Goal: Information Seeking & Learning: Learn about a topic

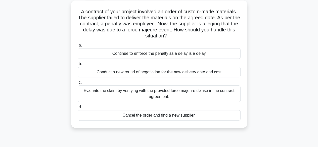
scroll to position [28, 0]
click at [180, 96] on div "Evaluate the claim by verifying with the provided force majeure clause in the c…" at bounding box center [159, 93] width 163 height 17
click at [78, 84] on input "c. Evaluate the claim by verifying with the provided force majeure clause in th…" at bounding box center [78, 82] width 0 height 3
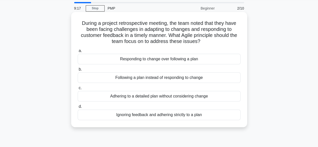
scroll to position [17, 0]
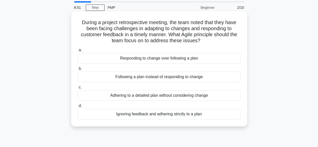
click at [145, 75] on div "Following a plan instead of responding to change" at bounding box center [159, 77] width 163 height 11
click at [78, 70] on input "b. Following a plan instead of responding to change" at bounding box center [78, 68] width 0 height 3
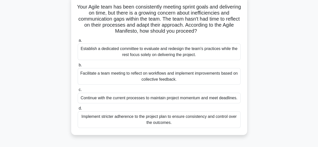
scroll to position [33, 0]
click at [128, 76] on div "Facilitate a team meeting to reflect on workflows and implement improvements ba…" at bounding box center [159, 76] width 163 height 17
click at [78, 67] on input "b. Facilitate a team meeting to reflect on workflows and implement improvements…" at bounding box center [78, 64] width 0 height 3
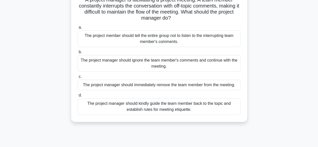
scroll to position [39, 0]
click at [143, 109] on div "The project manager should kindly guide the team member back to the topic and e…" at bounding box center [159, 107] width 163 height 17
click at [78, 97] on input "d. The project manager should kindly guide the team member back to the topic an…" at bounding box center [78, 95] width 0 height 3
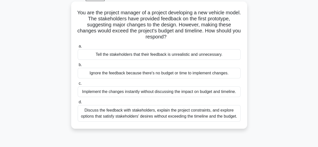
scroll to position [28, 0]
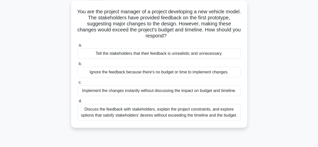
click at [136, 109] on div "Discuss the feedback with stakeholders, explain the project constraints, and ex…" at bounding box center [159, 112] width 163 height 17
click at [78, 103] on input "d. Discuss the feedback with stakeholders, explain the project constraints, and…" at bounding box center [78, 101] width 0 height 3
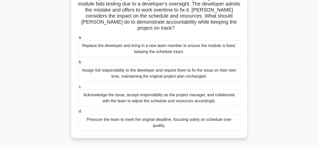
scroll to position [47, 0]
click at [137, 94] on div "Acknowledge the issue, accept responsibility as the project manager, and collab…" at bounding box center [159, 98] width 163 height 17
click at [78, 89] on input "c. Acknowledge the issue, accept responsibility as the project manager, and col…" at bounding box center [78, 87] width 0 height 3
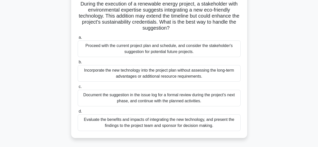
scroll to position [36, 0]
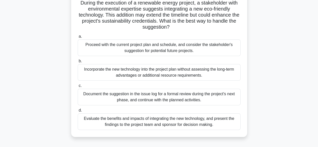
click at [152, 122] on div "Evaluate the benefits and impacts of integrating the new technology, and presen…" at bounding box center [159, 122] width 163 height 17
click at [78, 112] on input "d. Evaluate the benefits and impacts of integrating the new technology, and pre…" at bounding box center [78, 110] width 0 height 3
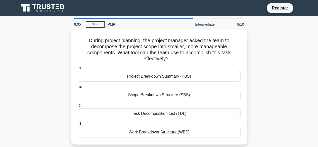
scroll to position [0, 0]
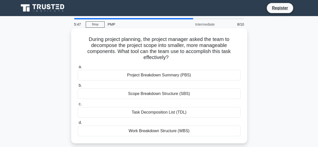
click at [158, 130] on div "Work Breakdown Structure (WBS)" at bounding box center [159, 131] width 163 height 11
click at [78, 125] on input "d. Work Breakdown Structure (WBS)" at bounding box center [78, 122] width 0 height 3
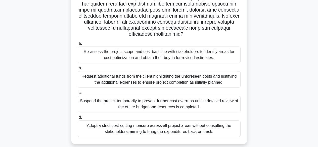
scroll to position [108, 0]
click at [131, 79] on div "Request additional funds from the client highlighting the unforeseen costs and …" at bounding box center [159, 79] width 163 height 17
click at [78, 70] on input "b. Request additional funds from the client highlighting the unforeseen costs a…" at bounding box center [78, 67] width 0 height 3
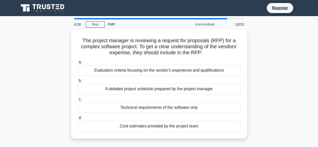
scroll to position [0, 0]
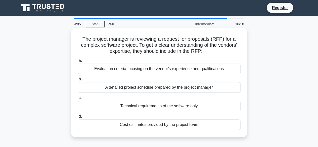
click at [129, 70] on div "Evaluation criteria focusing on the vendor's experience and qualifications" at bounding box center [159, 69] width 163 height 11
click at [78, 62] on input "a. Evaluation criteria focusing on the vendor's experience and qualifications" at bounding box center [78, 60] width 0 height 3
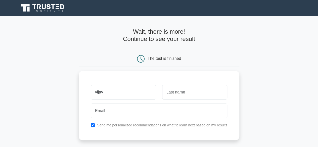
type input "vijay"
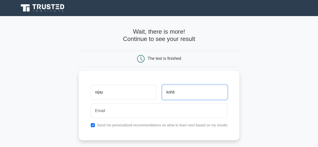
type input "kohli"
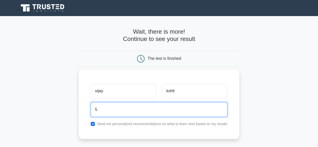
type input "5vijaykohli@gmail.com"
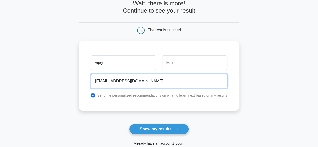
scroll to position [29, 0]
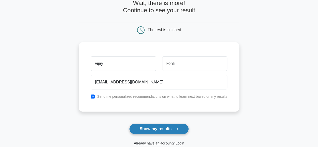
click at [169, 130] on button "Show my results" at bounding box center [158, 129] width 59 height 11
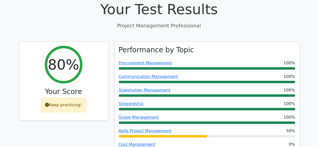
scroll to position [187, 0]
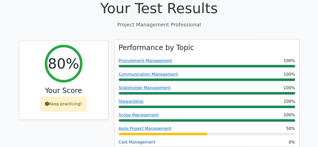
click at [145, 140] on link "Cost Management" at bounding box center [137, 142] width 37 height 5
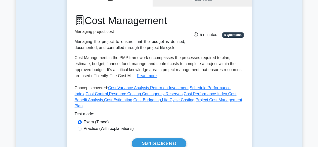
scroll to position [56, 0]
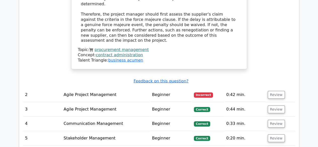
scroll to position [670, 0]
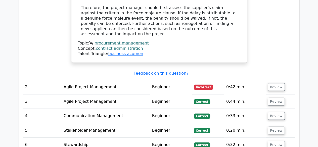
click at [137, 80] on td "Agile Project Management" at bounding box center [106, 87] width 89 height 14
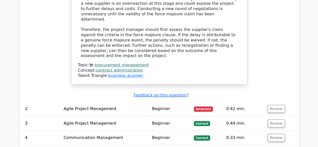
scroll to position [651, 0]
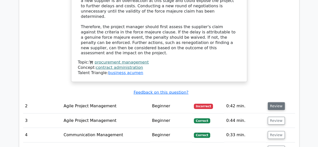
click at [279, 102] on button "Review" at bounding box center [276, 106] width 17 height 8
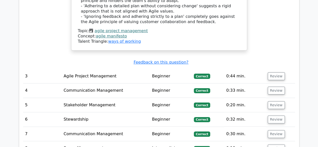
scroll to position [976, 0]
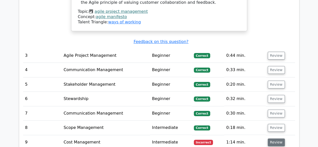
click at [278, 139] on button "Review" at bounding box center [276, 143] width 17 height 8
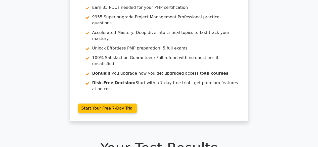
scroll to position [0, 0]
